Goal: Task Accomplishment & Management: Use online tool/utility

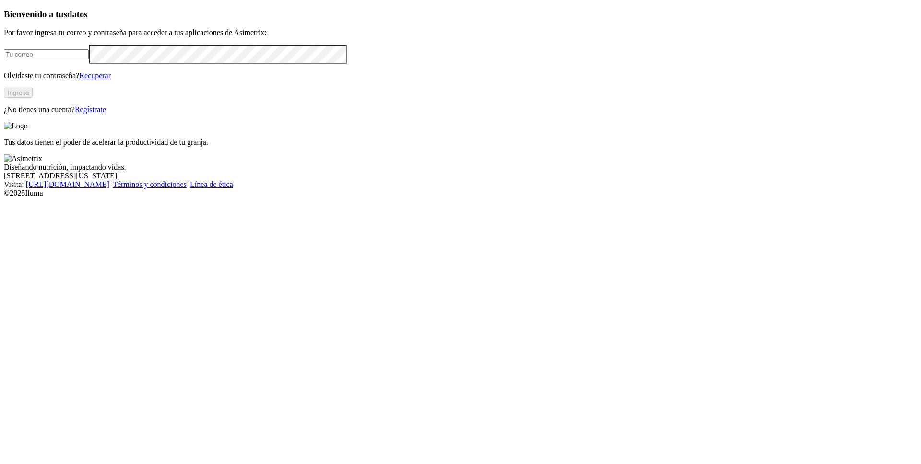
click at [89, 59] on input "email" at bounding box center [46, 54] width 85 height 10
type input "[PERSON_NAME][EMAIL_ADDRESS][PERSON_NAME][DOMAIN_NAME]"
click input "submit" at bounding box center [0, 0] width 0 height 0
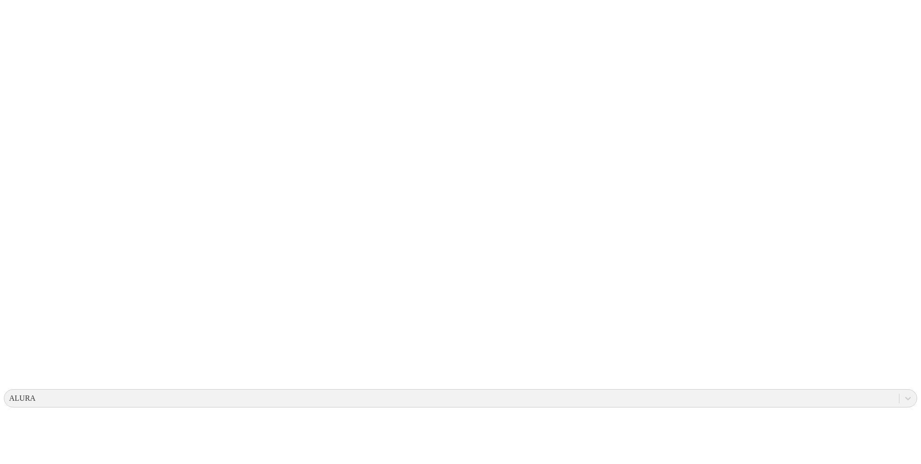
click at [711, 391] on div "ALURA" at bounding box center [451, 398] width 895 height 14
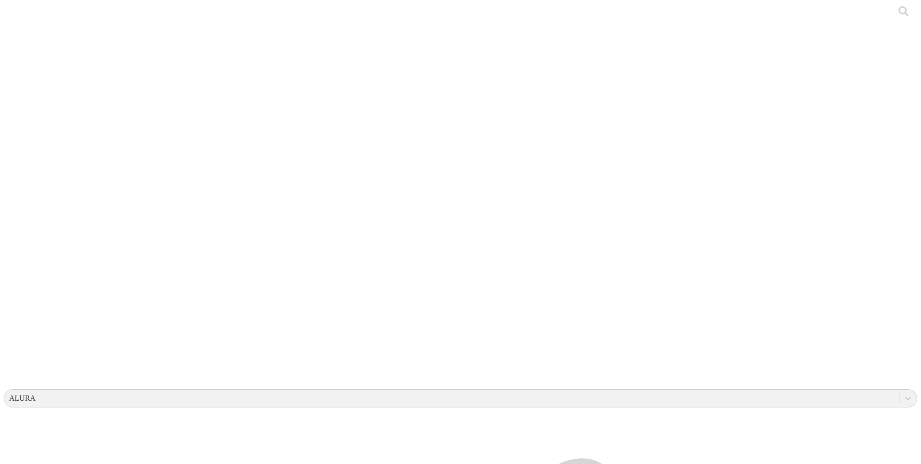
drag, startPoint x: 180, startPoint y: 118, endPoint x: 191, endPoint y: 143, distance: 27.3
